Goal: Task Accomplishment & Management: Manage account settings

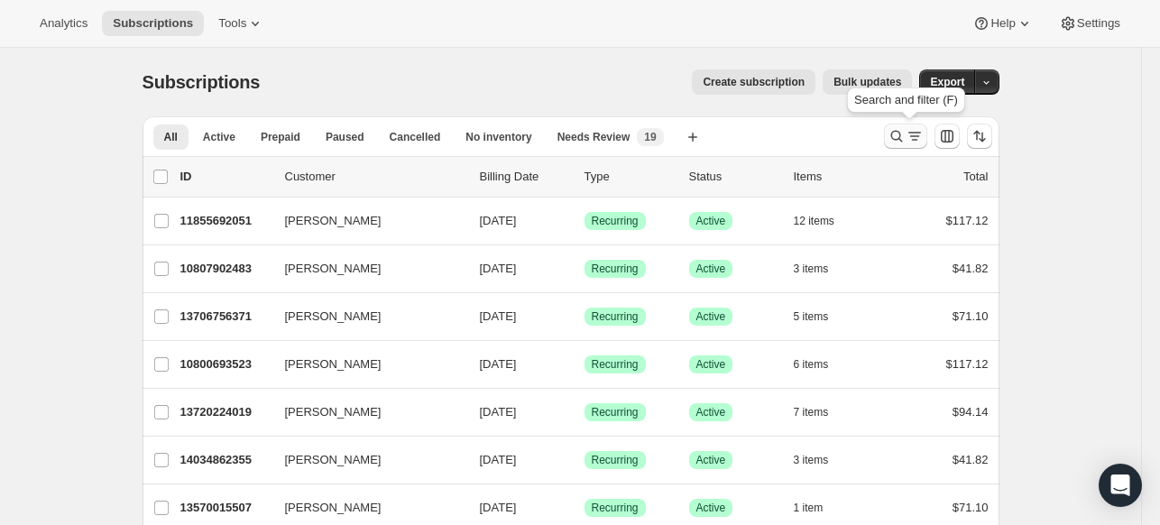
click at [906, 143] on icon "Search and filter results" at bounding box center [897, 136] width 18 height 18
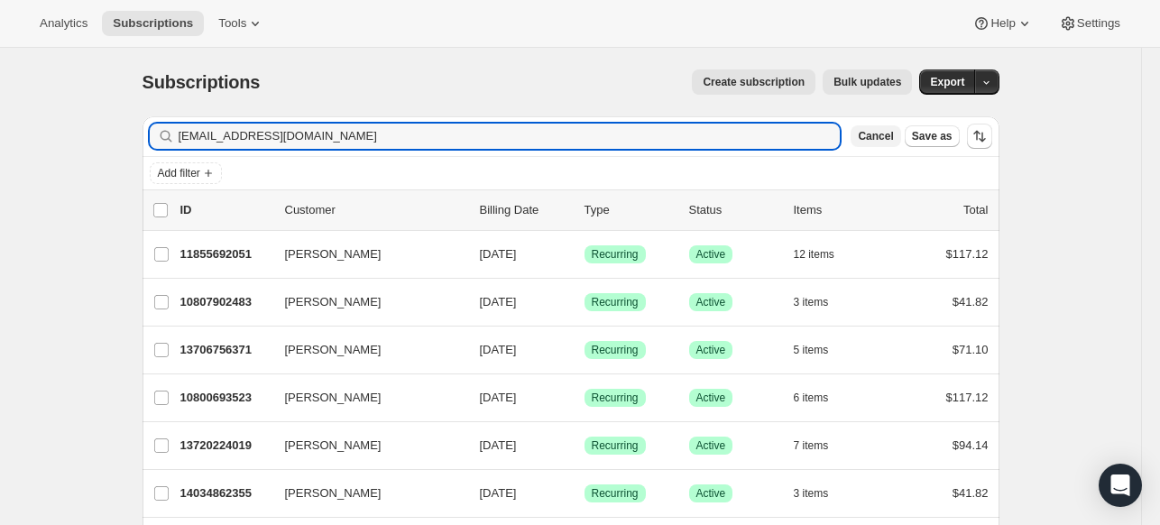
type input "[EMAIL_ADDRESS][DOMAIN_NAME]"
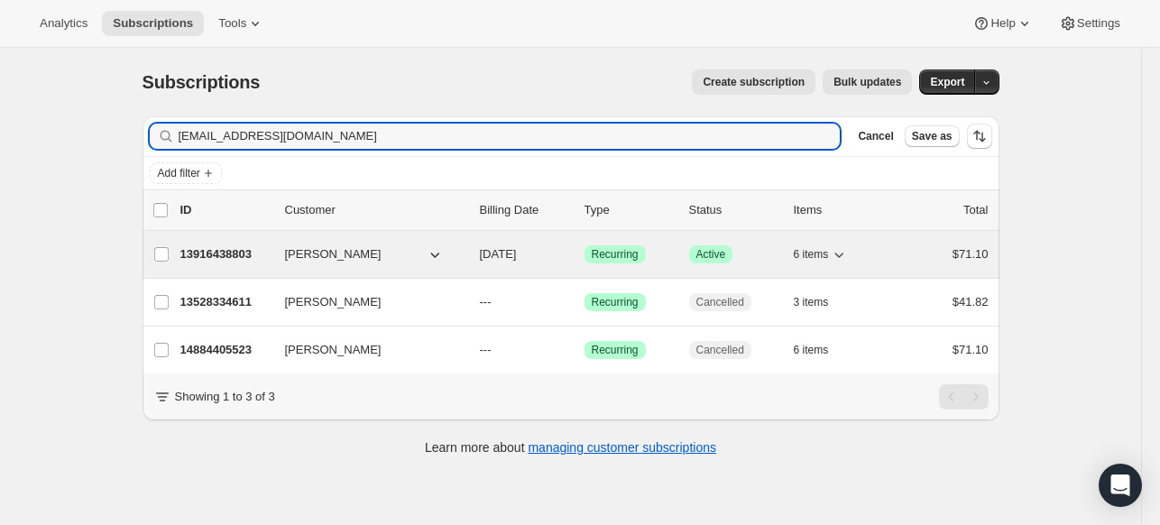
click at [223, 256] on p "13916438803" at bounding box center [225, 254] width 90 height 18
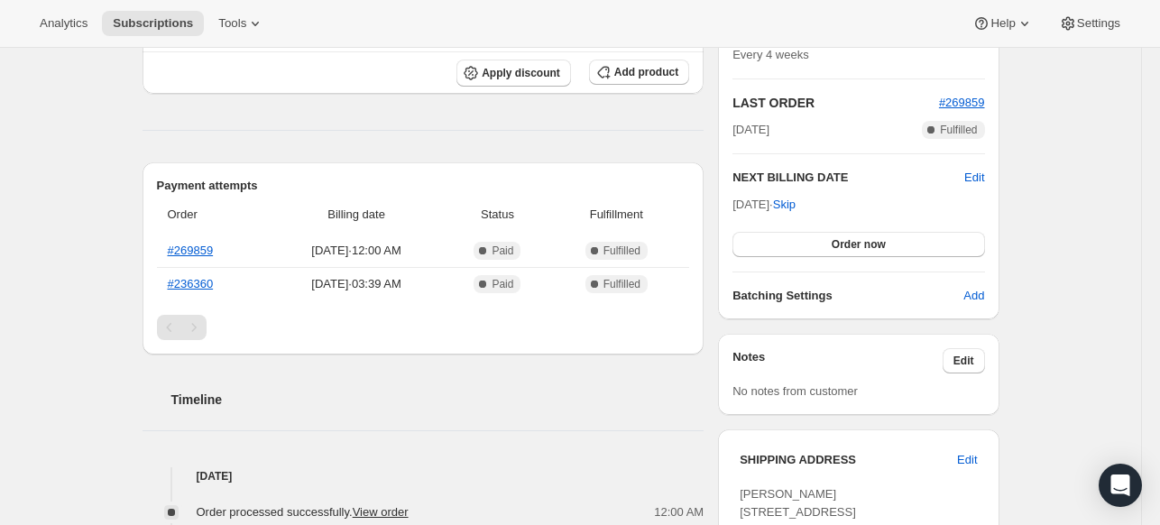
scroll to position [90, 0]
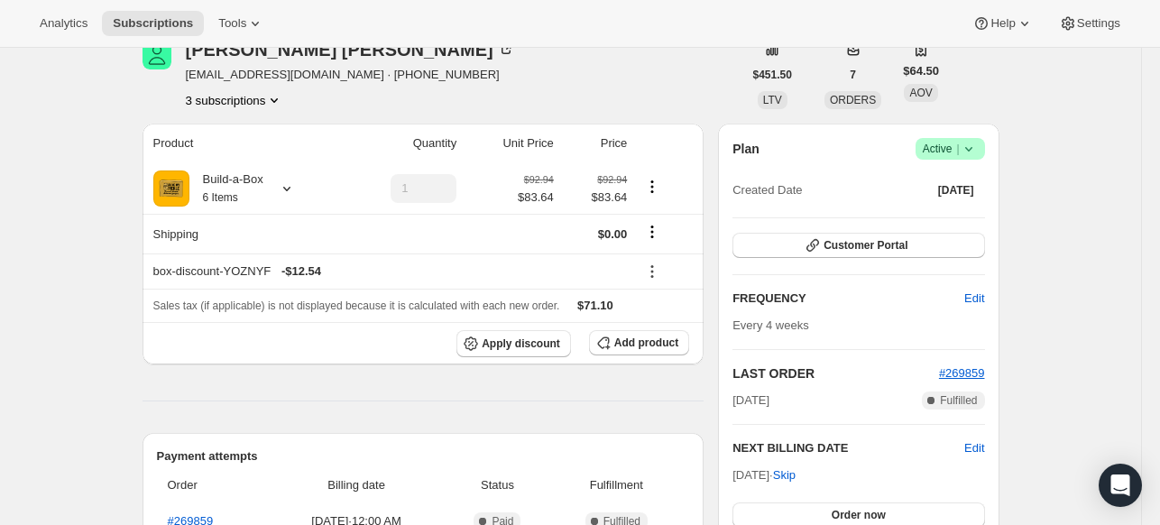
click at [971, 151] on icon at bounding box center [969, 149] width 18 height 18
click at [924, 208] on span "Cancel subscription" at bounding box center [948, 215] width 102 height 14
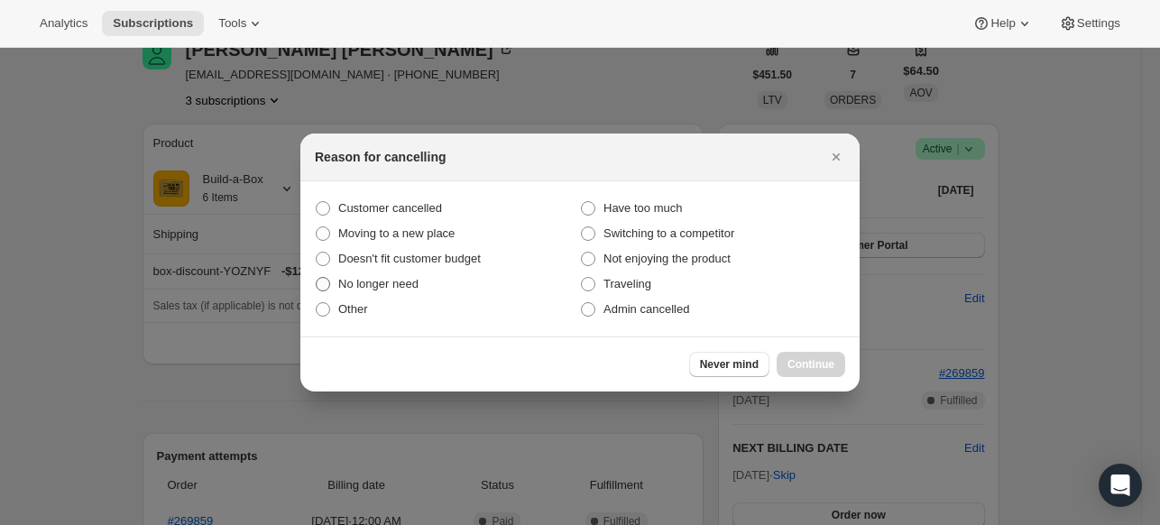
click at [415, 282] on span "No longer need" at bounding box center [378, 284] width 80 height 14
click at [317, 278] on input "No longer need" at bounding box center [316, 277] width 1 height 1
radio input "true"
click at [818, 356] on button "Continue" at bounding box center [811, 364] width 69 height 25
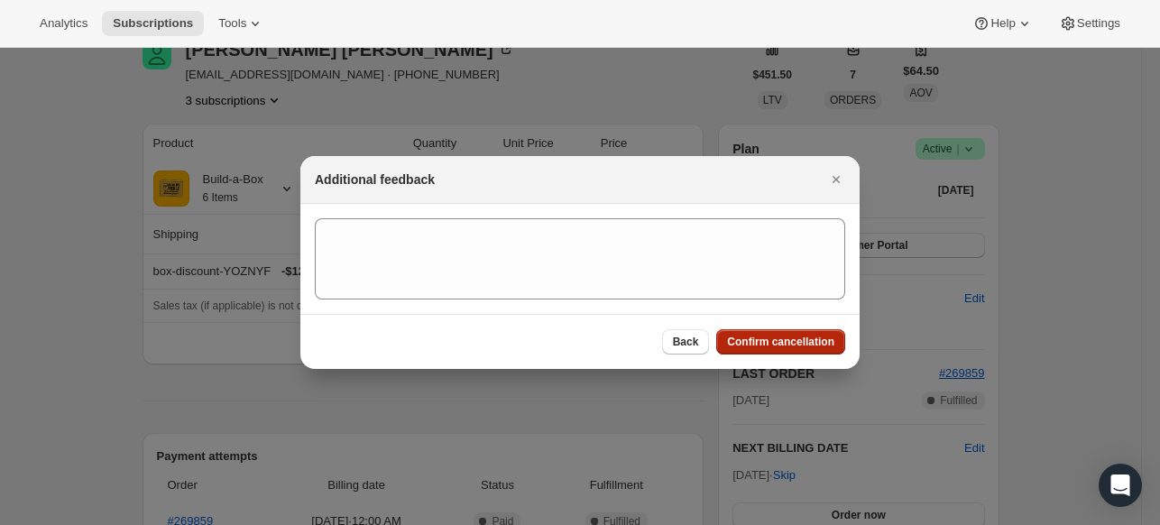
click at [793, 343] on span "Confirm cancellation" at bounding box center [780, 342] width 107 height 14
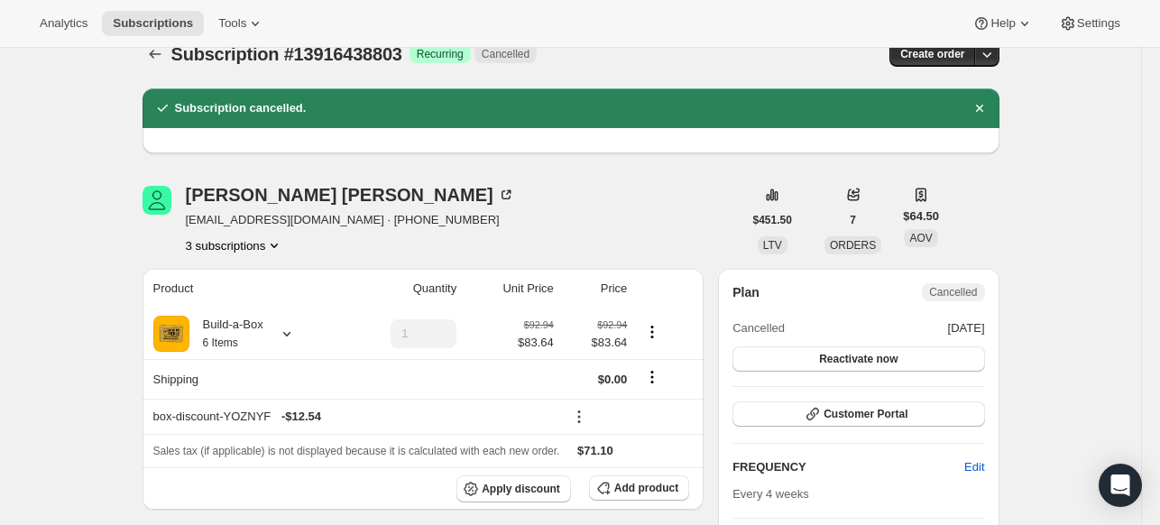
scroll to position [0, 0]
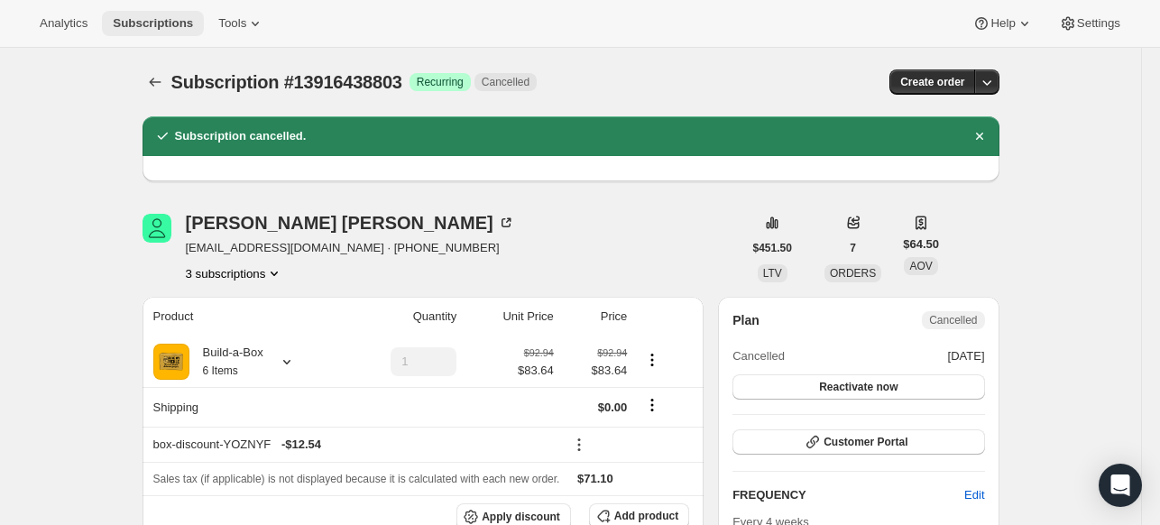
click at [143, 27] on span "Subscriptions" at bounding box center [153, 23] width 80 height 14
